Goal: Communication & Community: Answer question/provide support

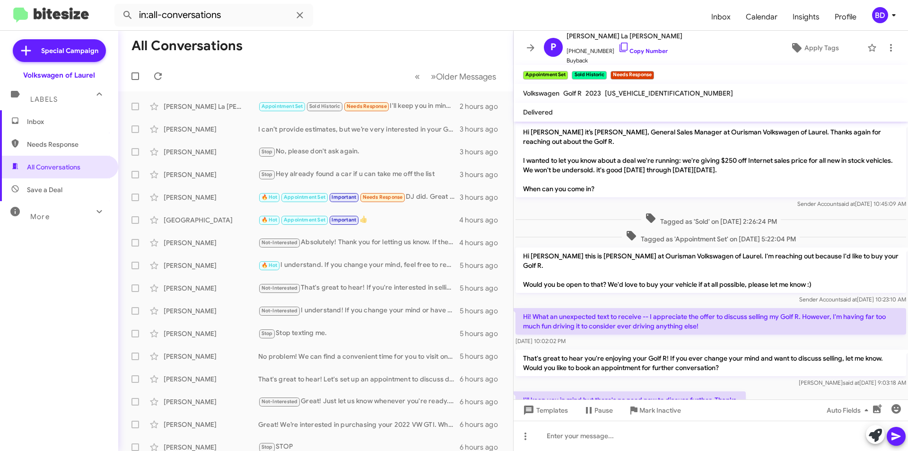
scroll to position [64, 0]
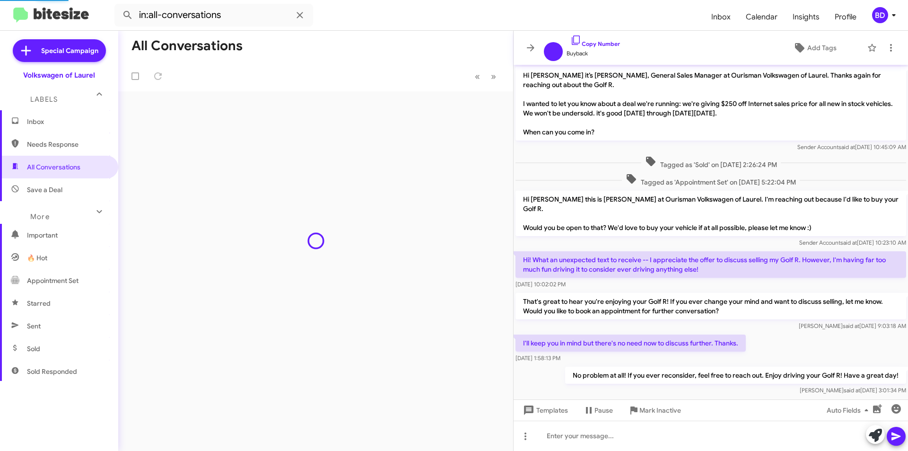
scroll to position [7, 0]
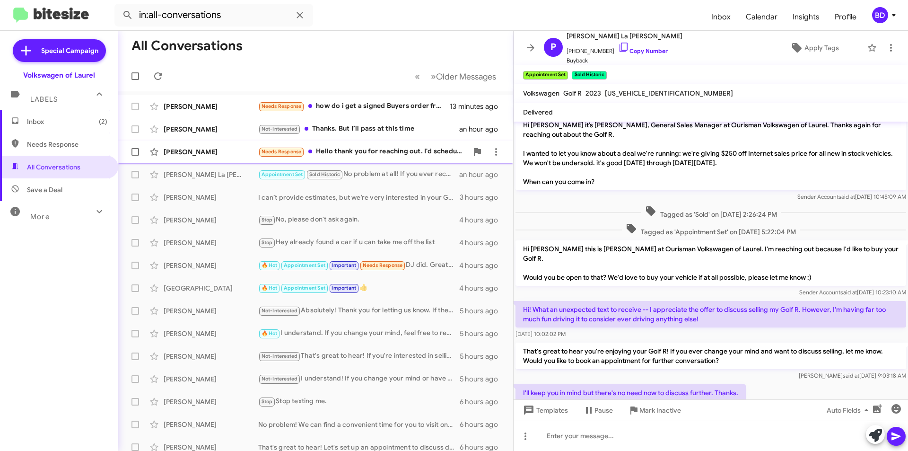
click at [350, 141] on span "Katura Brown Needs Response Hello thank you for reaching out. I'd scheduled yes…" at bounding box center [315, 151] width 395 height 23
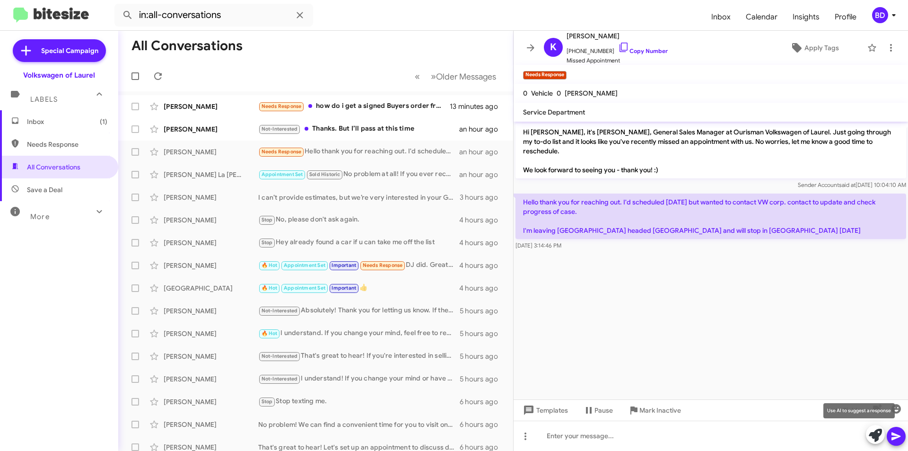
click at [878, 437] on icon at bounding box center [875, 434] width 13 height 13
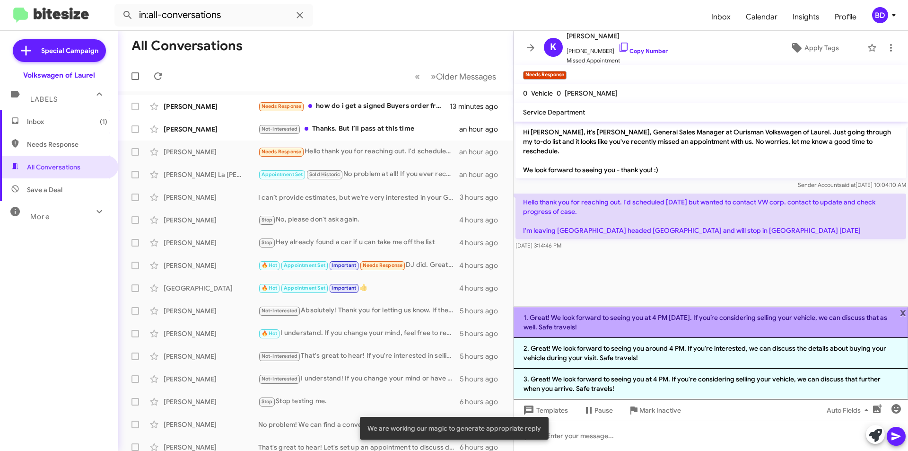
click at [621, 323] on li "1. Great! We look forward to seeing you at 4 PM today. If you’re considering se…" at bounding box center [710, 321] width 394 height 31
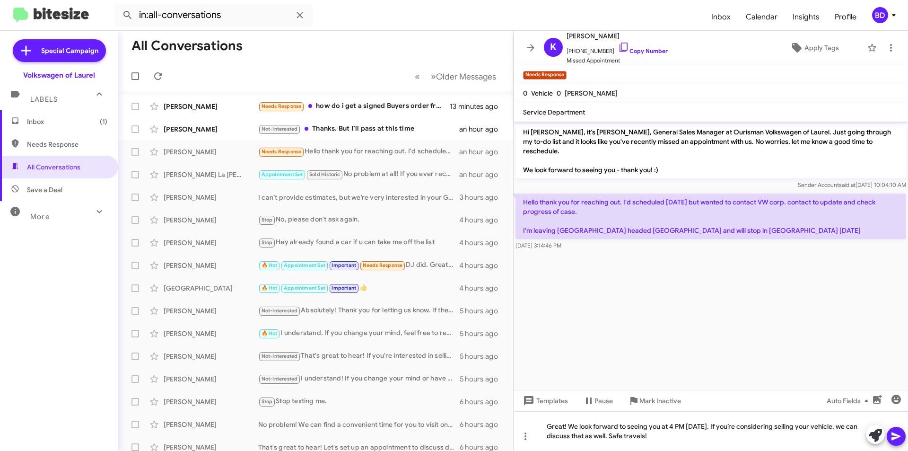
click at [904, 435] on button at bounding box center [895, 435] width 19 height 19
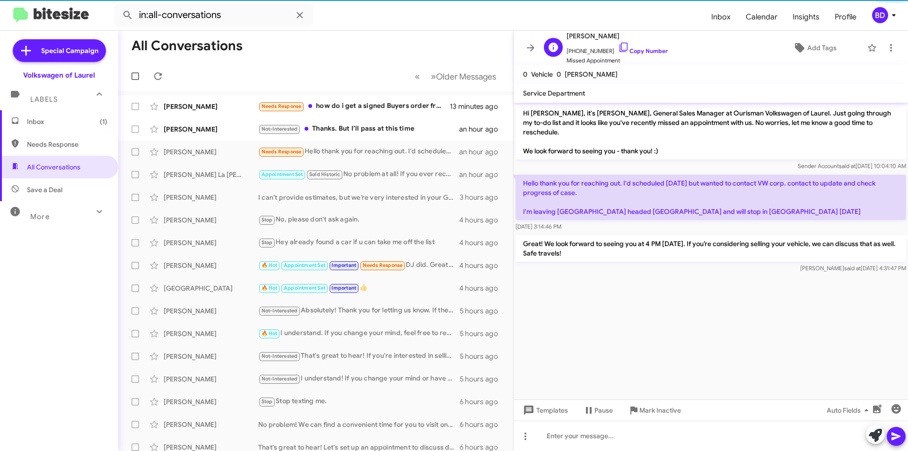
click at [643, 46] on span "+13017930988 Copy Number" at bounding box center [616, 49] width 101 height 14
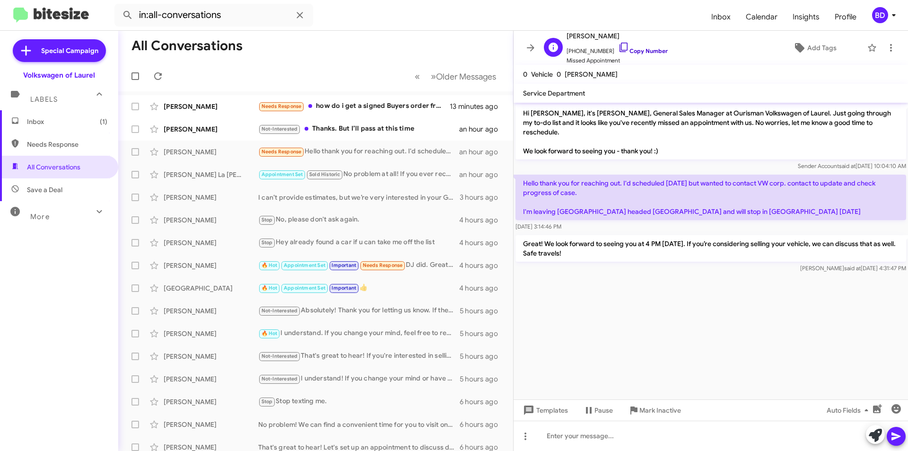
click at [652, 52] on link "Copy Number" at bounding box center [643, 50] width 50 height 7
click at [375, 132] on div "Not-Interested Thanks. But I’ll pass at this time" at bounding box center [362, 128] width 209 height 11
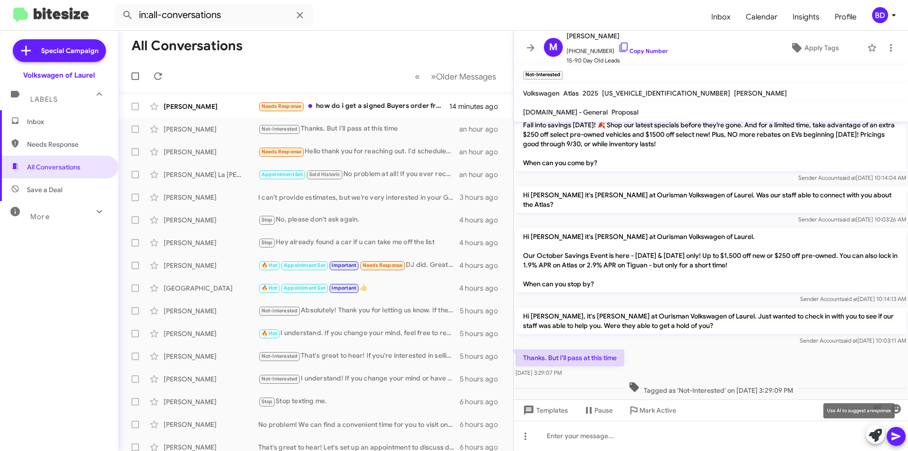
click at [878, 433] on icon at bounding box center [875, 434] width 13 height 13
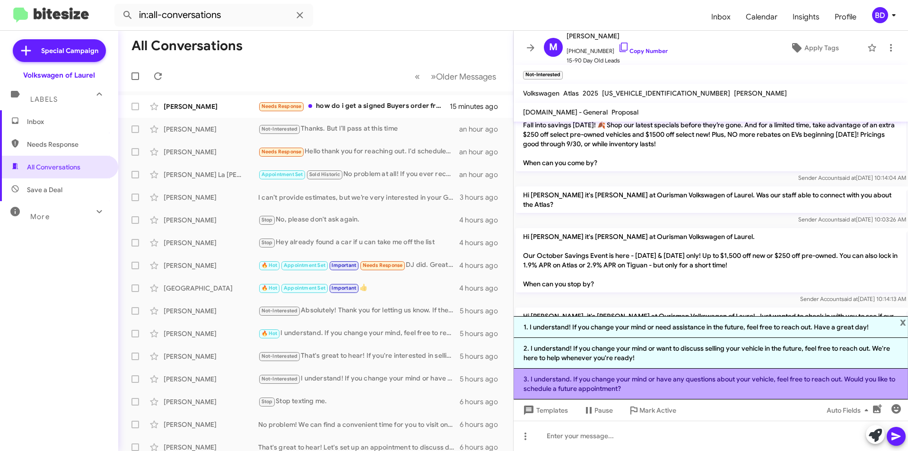
click at [697, 384] on li "3. I understand. If you change your mind or have any questions about your vehic…" at bounding box center [710, 383] width 394 height 31
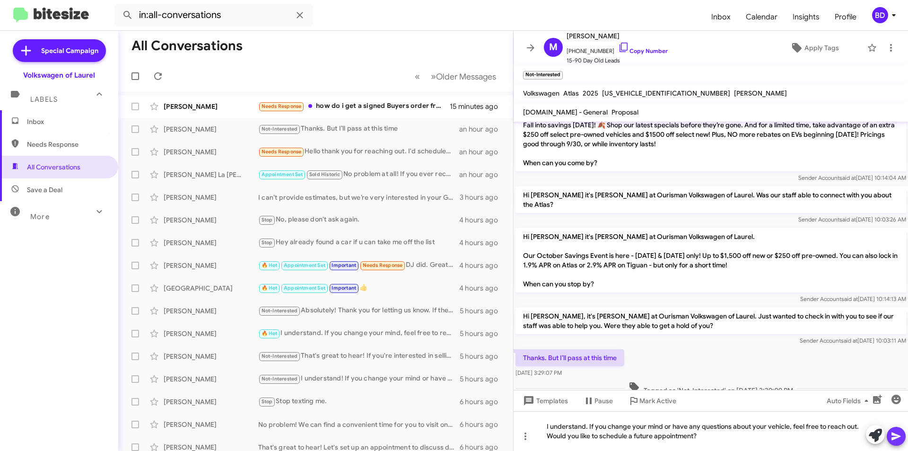
click at [895, 434] on icon at bounding box center [895, 436] width 9 height 8
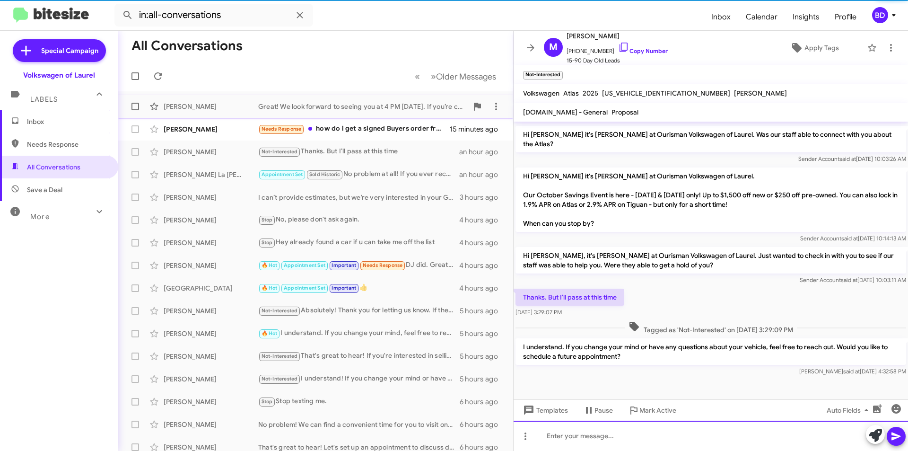
scroll to position [308, 0]
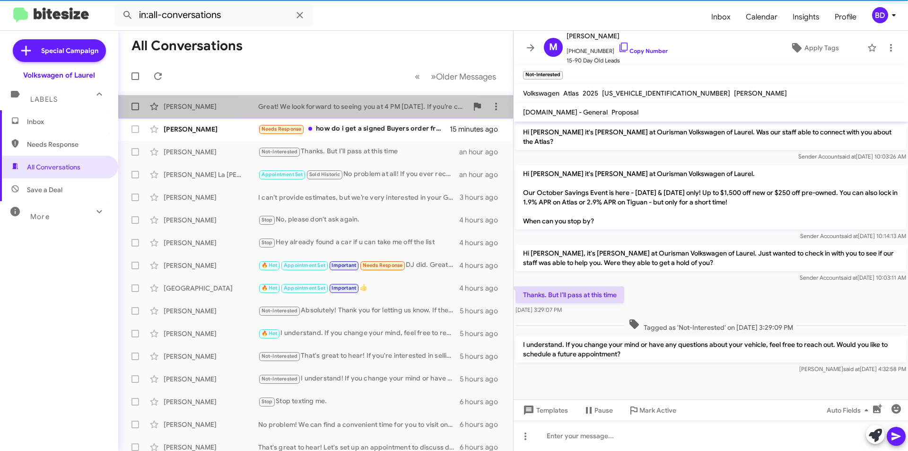
click at [357, 109] on div "Great! We look forward to seeing you at 4 PM [DATE]. If you’re considering sell…" at bounding box center [362, 106] width 209 height 9
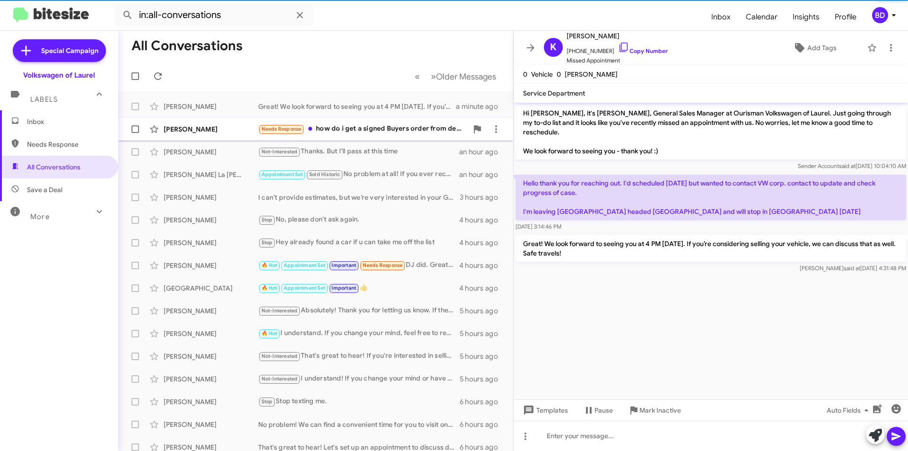
click at [359, 130] on div "Needs Response how do i get a signed Buyers order from dealership ?" at bounding box center [362, 128] width 209 height 11
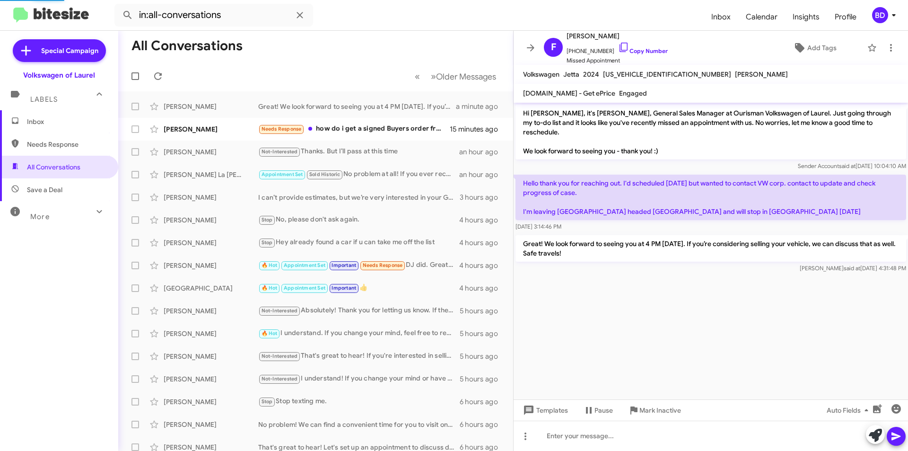
scroll to position [999, 0]
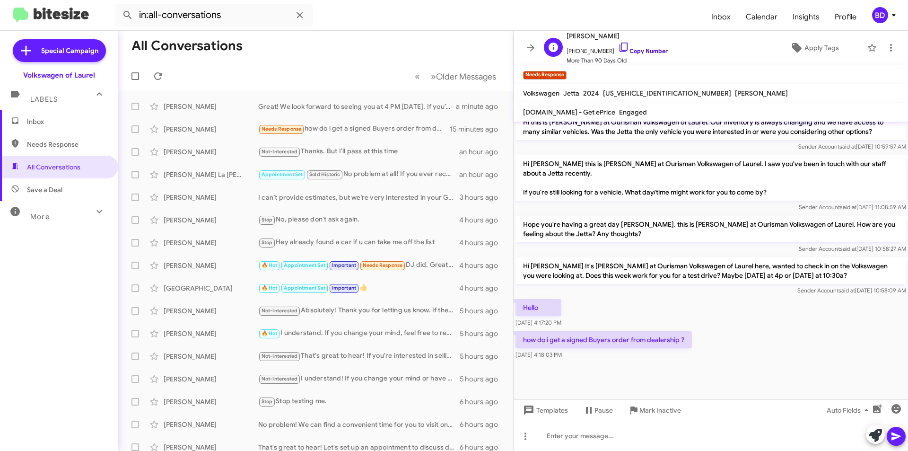
click at [643, 47] on link "Copy Number" at bounding box center [643, 50] width 50 height 7
click at [876, 434] on icon at bounding box center [875, 434] width 13 height 13
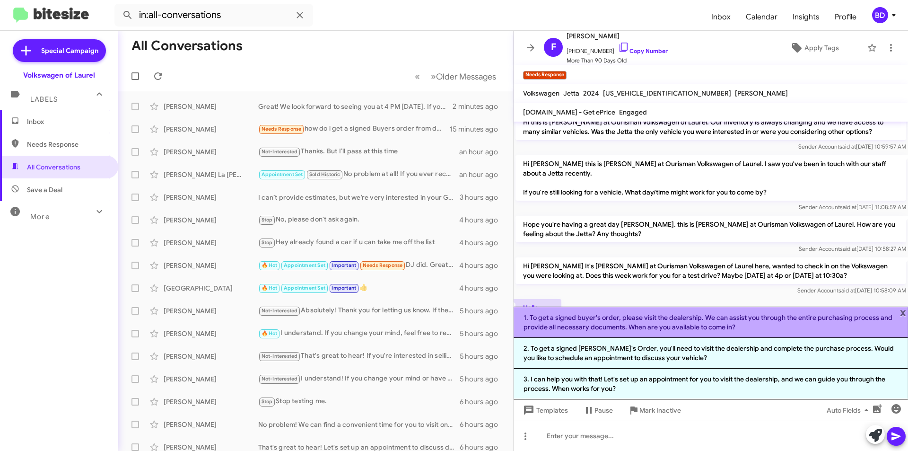
click at [744, 322] on li "1. To get a signed buyer's order, please visit the dealership. We can assist yo…" at bounding box center [710, 321] width 394 height 31
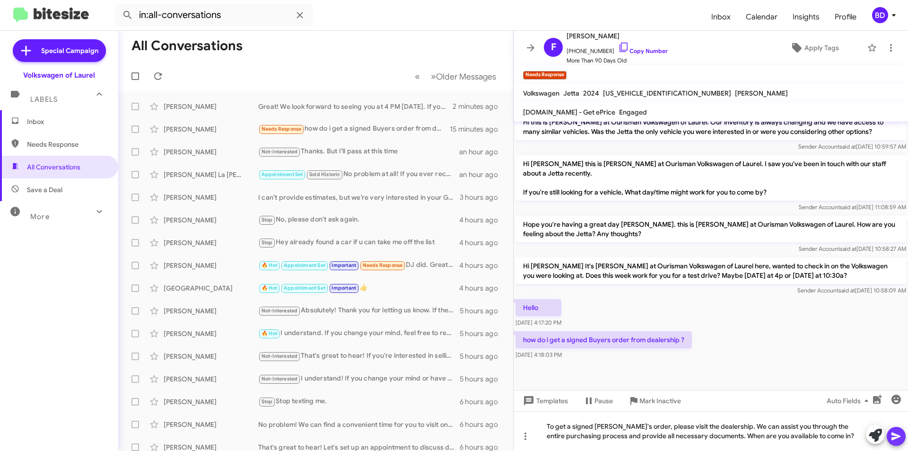
click at [896, 442] on span at bounding box center [895, 435] width 11 height 19
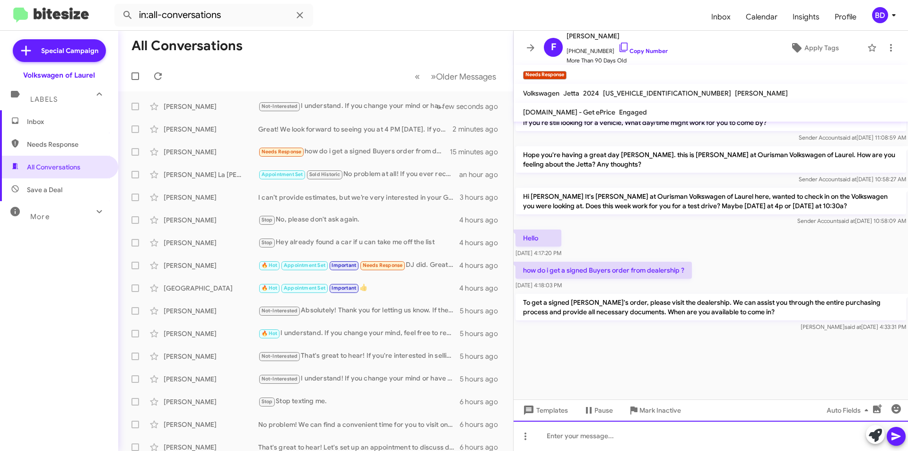
scroll to position [1908, 0]
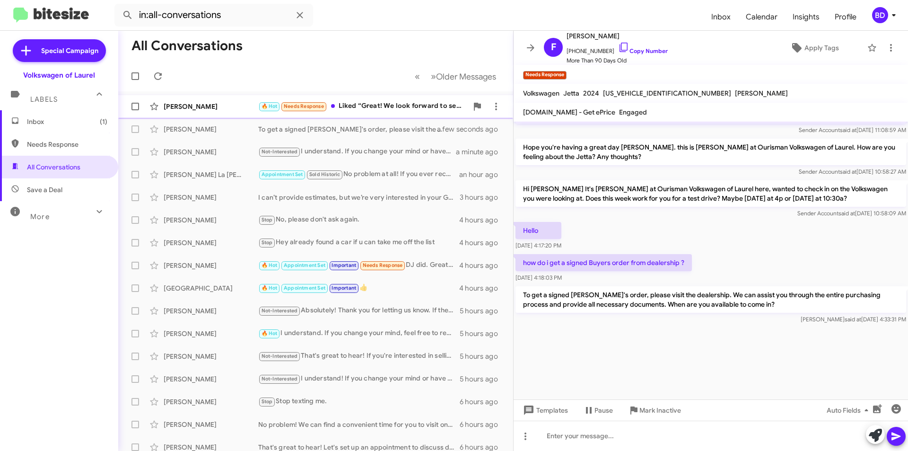
click at [395, 104] on div "🔥 Hot Needs Response Liked “Great! We look forward to seeing you at 4 PM today.…" at bounding box center [362, 106] width 209 height 11
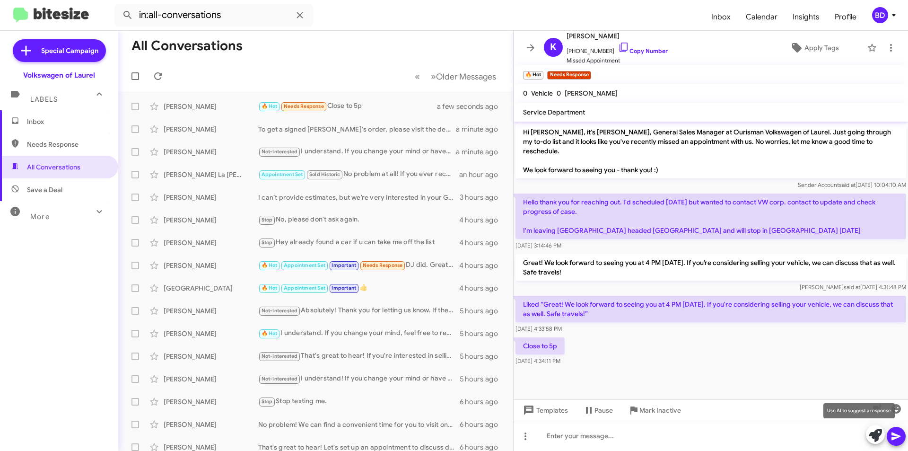
click at [874, 433] on icon at bounding box center [875, 434] width 13 height 13
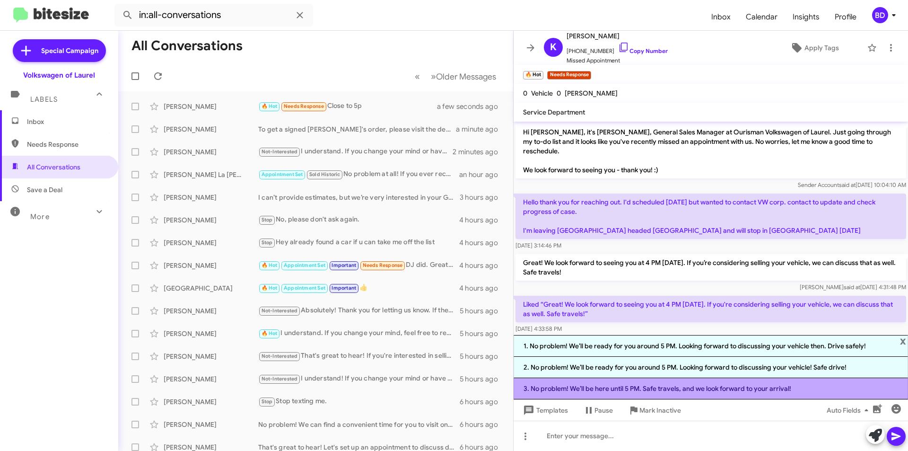
click at [643, 390] on li "3. No problem! We’ll be here until 5 PM. Safe travels, and we look forward to y…" at bounding box center [710, 388] width 394 height 21
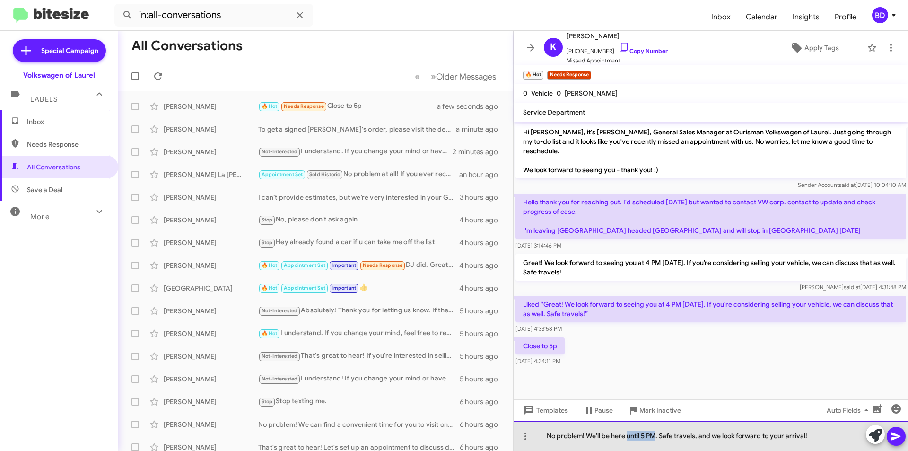
drag, startPoint x: 626, startPoint y: 434, endPoint x: 657, endPoint y: 435, distance: 30.7
click at [657, 435] on div "No problem! We’ll be here until 5 PM. Safe travels, and we look forward to your…" at bounding box center [710, 435] width 394 height 30
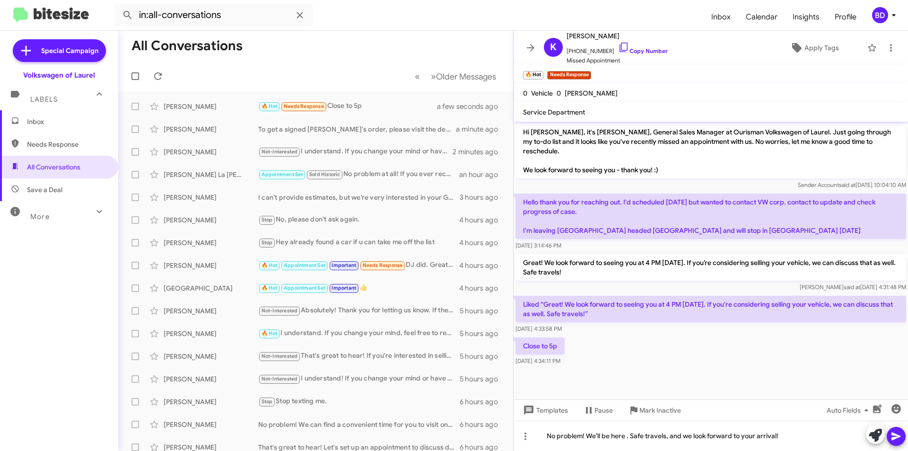
click at [899, 440] on icon at bounding box center [895, 435] width 11 height 11
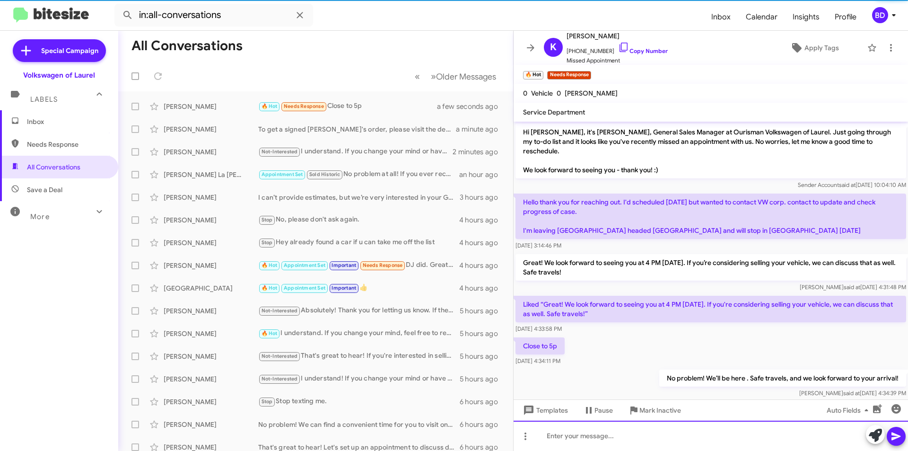
scroll to position [5, 0]
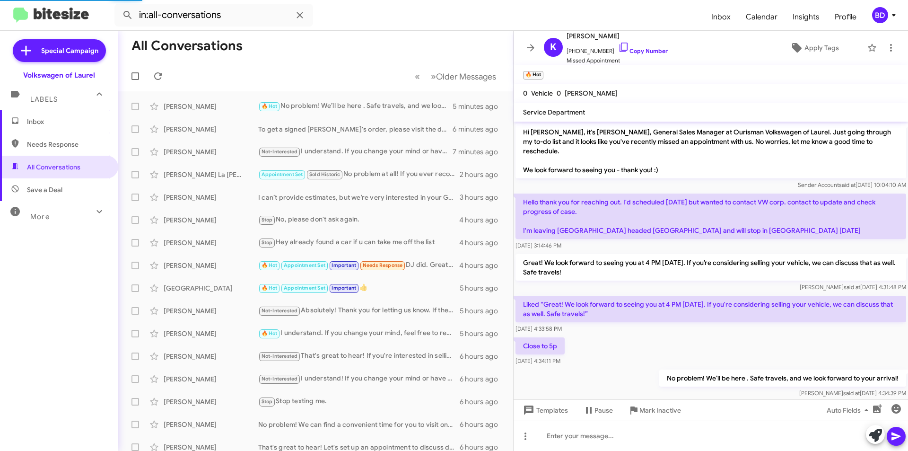
scroll to position [5, 0]
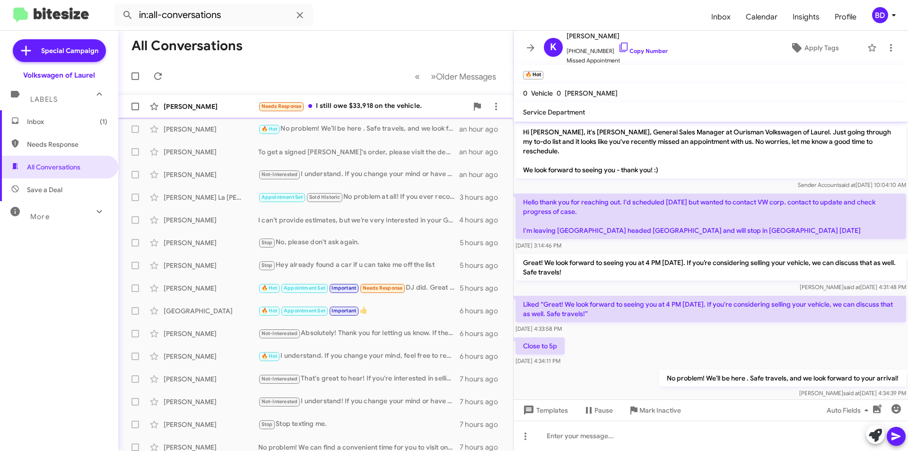
click at [378, 107] on div "Needs Response I still owe $33,918 on the vehicle." at bounding box center [362, 106] width 209 height 11
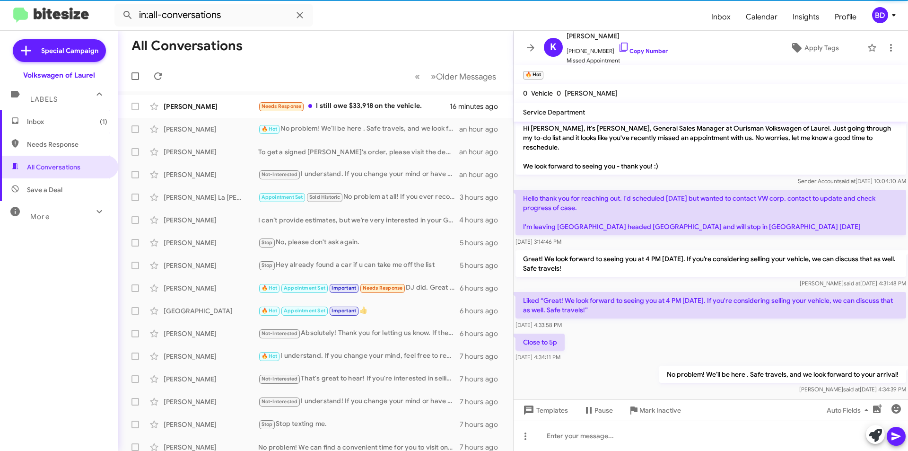
scroll to position [5, 0]
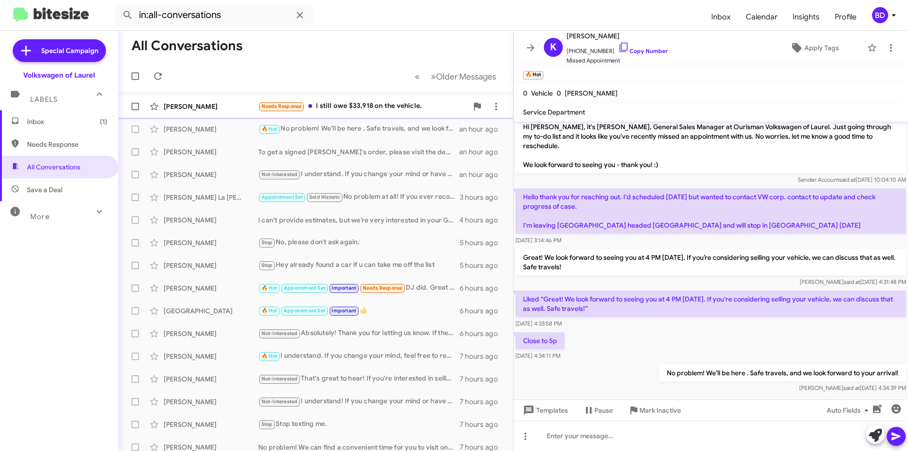
click at [346, 106] on div "Needs Response I still owe $33,918 on the vehicle." at bounding box center [362, 106] width 209 height 11
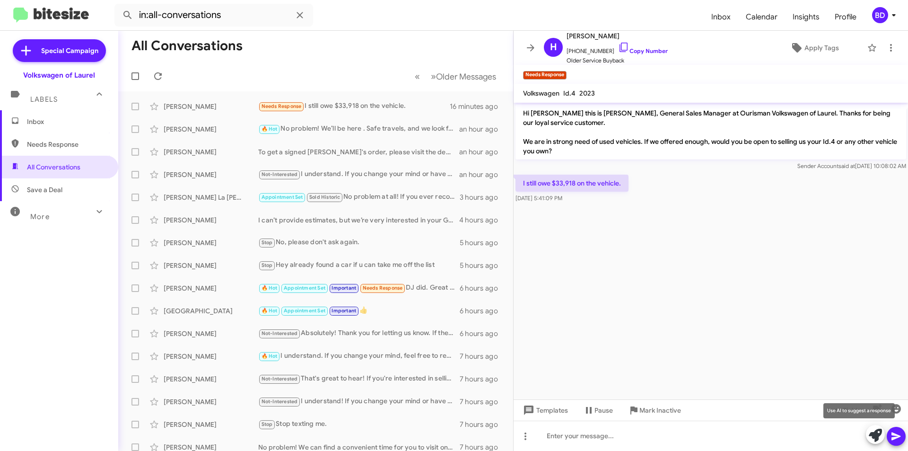
click at [877, 434] on icon at bounding box center [875, 434] width 13 height 13
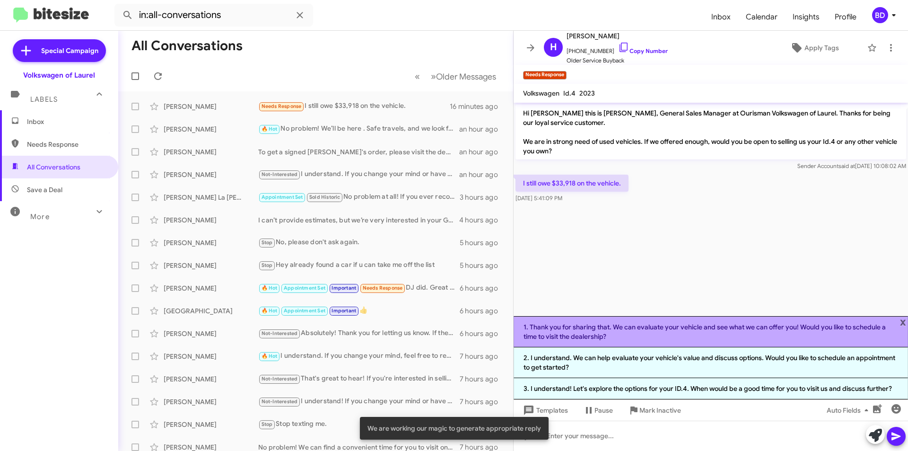
click at [638, 328] on li "1. Thank you for sharing that. We can evaluate your vehicle and see what we can…" at bounding box center [710, 331] width 394 height 31
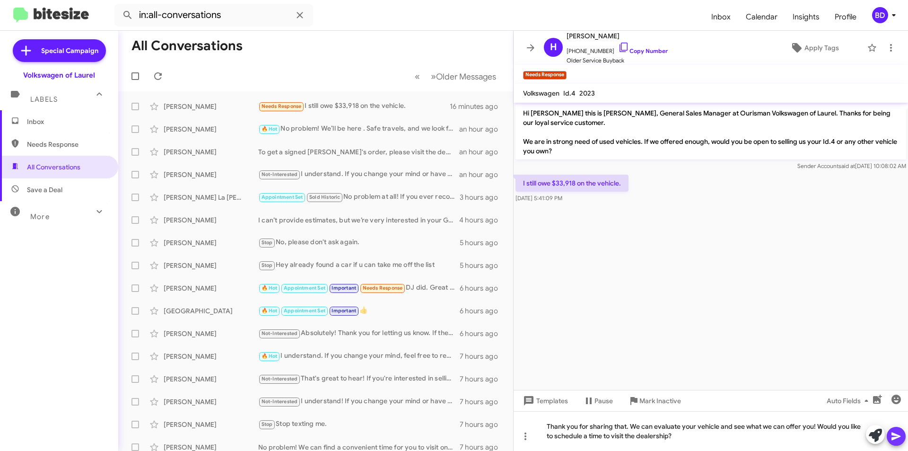
click at [902, 440] on button at bounding box center [895, 435] width 19 height 19
